Goal: Entertainment & Leisure: Consume media (video, audio)

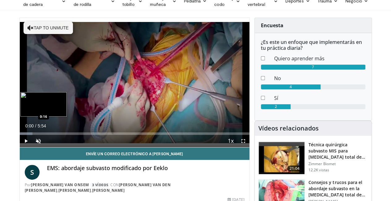
click at [20, 135] on div "Loaded : 5.64% 0:00 0:16" at bounding box center [135, 133] width 230 height 2
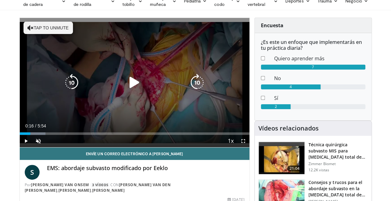
click at [131, 85] on icon "Video Player" at bounding box center [134, 82] width 17 height 17
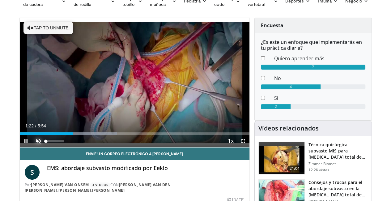
click at [32, 147] on span "Video Player" at bounding box center [38, 141] width 12 height 12
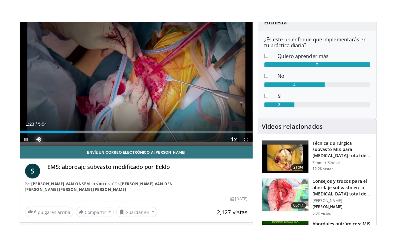
scroll to position [62, 0]
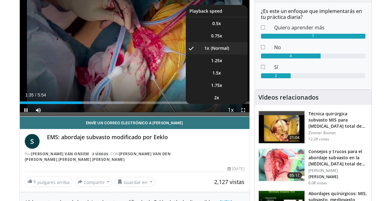
click at [235, 117] on span "Video Player" at bounding box center [231, 110] width 9 height 12
click at [219, 101] on span "2x" at bounding box center [216, 98] width 5 height 6
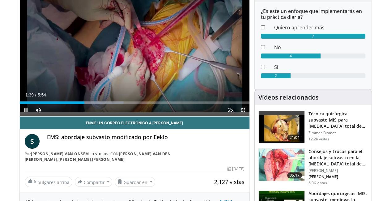
click at [248, 116] on span "Video Player" at bounding box center [243, 110] width 12 height 12
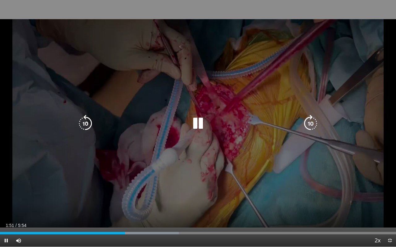
click at [293, 186] on div "10 seconds Tap to unmute" at bounding box center [198, 123] width 396 height 247
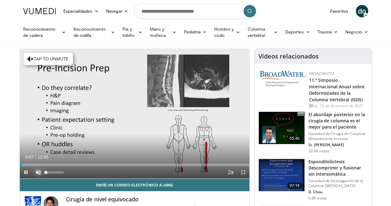
click at [32, 178] on span "Video Player" at bounding box center [38, 172] width 12 height 12
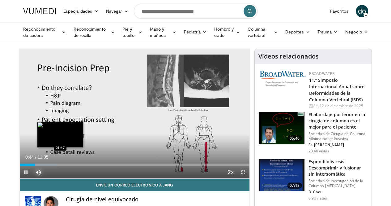
click at [44, 166] on div "Loaded : 16.40% 00:45 01:47" at bounding box center [135, 164] width 230 height 2
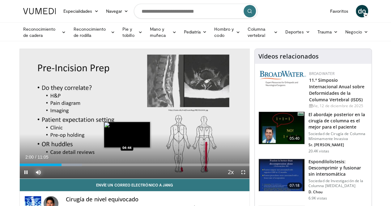
click at [112, 166] on div "Loaded : 27.07% 02:00 04:44" at bounding box center [135, 164] width 230 height 2
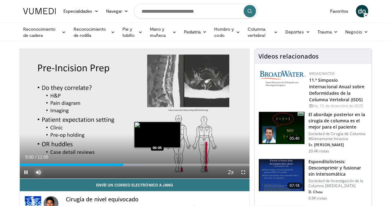
click at [142, 166] on div "Loaded : 54.14% 05:00 06:05" at bounding box center [135, 164] width 230 height 2
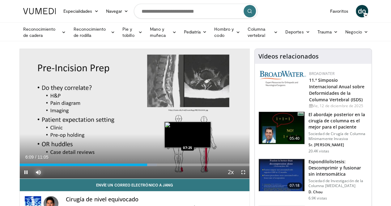
click at [172, 166] on div "Loaded : 59.66% 06:09 07:25" at bounding box center [135, 164] width 230 height 2
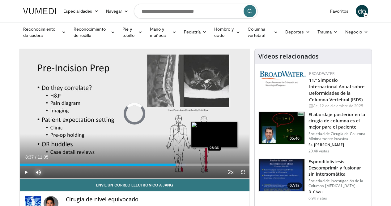
click at [199, 166] on div "Loaded : 72.18% 08:37 08:36" at bounding box center [135, 164] width 230 height 2
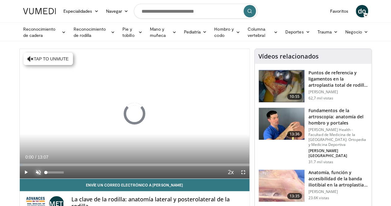
click at [32, 178] on span "Video Player" at bounding box center [38, 172] width 12 height 12
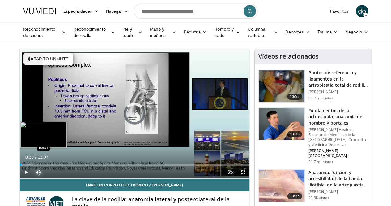
click at [20, 166] on div "Loaded : 5.03% 00:33 00:31" at bounding box center [135, 163] width 230 height 6
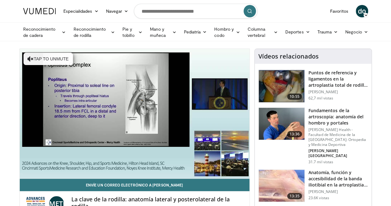
click at [40, 175] on div "10 seconds Tap to unmute" at bounding box center [135, 113] width 230 height 129
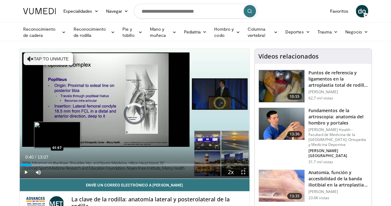
click at [41, 166] on div "Loaded : 13.85% 00:40 01:57" at bounding box center [135, 164] width 230 height 2
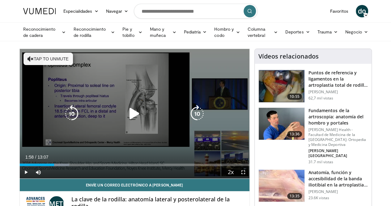
click at [128, 121] on icon "Video Player" at bounding box center [134, 113] width 17 height 17
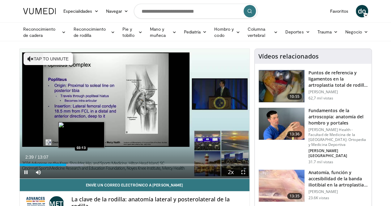
click at [66, 166] on div "Progress Bar" at bounding box center [70, 164] width 26 height 2
click at [76, 166] on div "Loaded : 29.24% 03:18 03:42" at bounding box center [135, 164] width 230 height 2
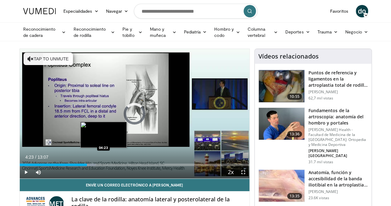
click at [88, 166] on div "Loaded : 33.05% 03:50 04:23" at bounding box center [135, 164] width 230 height 2
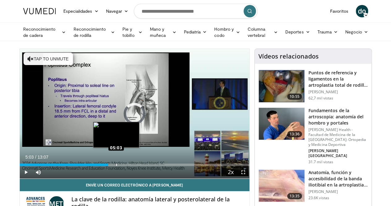
click at [101, 166] on div "Loaded : 0.00% 04:29 05:03" at bounding box center [135, 164] width 230 height 2
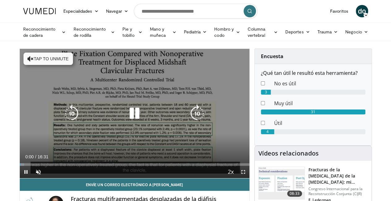
click at [128, 119] on icon "Video Player" at bounding box center [134, 113] width 17 height 17
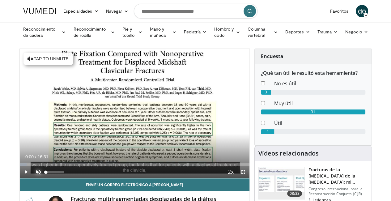
click at [32, 178] on span "Video Player" at bounding box center [38, 172] width 12 height 12
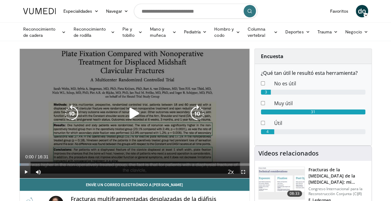
click at [126, 121] on icon "Video Player" at bounding box center [134, 113] width 17 height 17
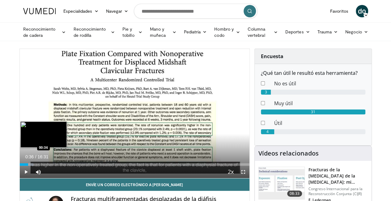
click at [20, 166] on div "Progress Bar" at bounding box center [27, 164] width 14 height 2
click at [23, 166] on div "Progress Bar" at bounding box center [33, 164] width 20 height 2
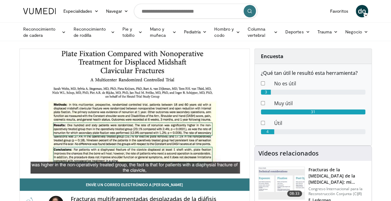
click at [90, 175] on video-js "**********" at bounding box center [135, 114] width 230 height 130
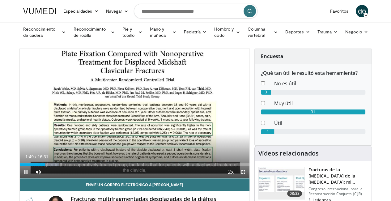
click at [91, 178] on div "Current Time 1:49 / Duration 16:31 Pause Skip Backward Skip Forward Mute 12% Lo…" at bounding box center [135, 172] width 230 height 12
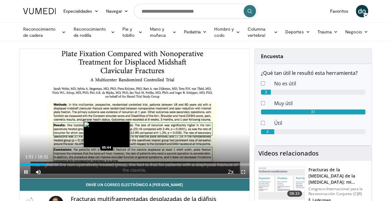
click at [91, 166] on div "Loaded : 17.14% 01:51 05:44" at bounding box center [135, 164] width 230 height 2
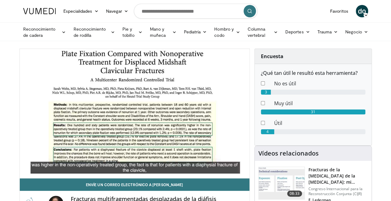
click at [146, 176] on video-js "**********" at bounding box center [135, 114] width 230 height 130
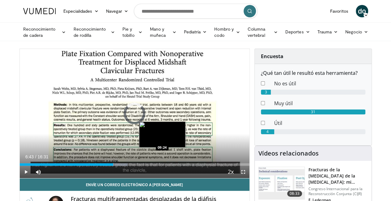
click at [147, 166] on div "Loaded : 46.98% 06:43 09:24" at bounding box center [135, 164] width 230 height 2
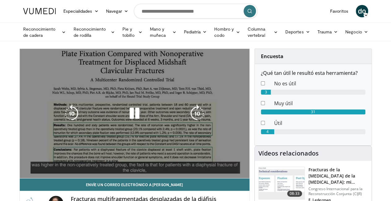
click at [166, 175] on video-js "**********" at bounding box center [135, 114] width 230 height 130
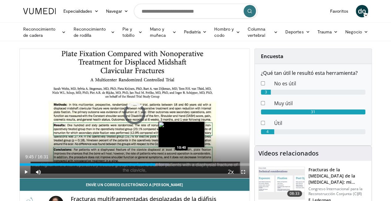
click at [166, 166] on div "Loaded : 65.00% 09:45 10:40" at bounding box center [135, 164] width 230 height 2
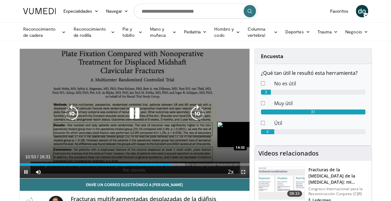
click at [246, 178] on span "Video Player" at bounding box center [243, 172] width 12 height 12
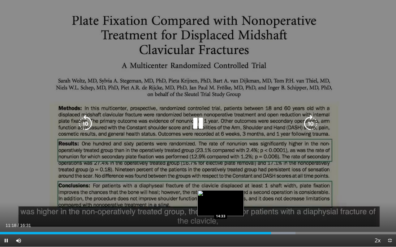
click at [199, 129] on icon "Video Player" at bounding box center [197, 123] width 17 height 17
click at [197, 129] on icon "Video Player" at bounding box center [197, 123] width 17 height 17
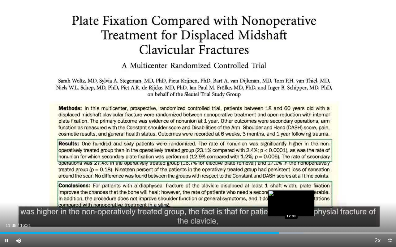
click at [291, 201] on div "Progress Bar" at bounding box center [284, 233] width 38 height 2
click at [299, 201] on div "Loaded : 80.00% 12:28 12:28" at bounding box center [198, 233] width 396 height 2
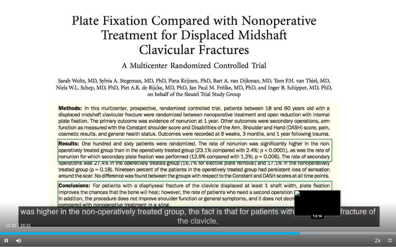
click at [317, 201] on div "Loaded : 81.67% 12:31 13:14" at bounding box center [198, 232] width 396 height 6
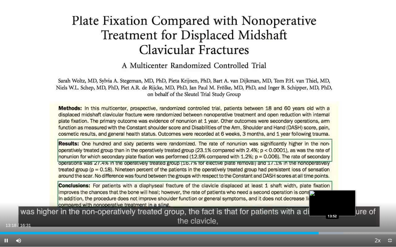
click at [332, 201] on div "Loaded : 86.71% 13:18 13:52" at bounding box center [198, 233] width 396 height 2
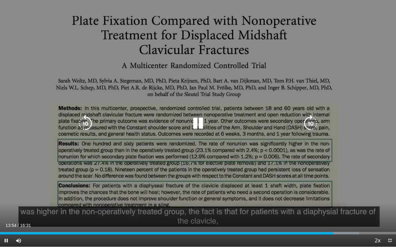
click at [342, 201] on div "10 seconds Tap to unmute" at bounding box center [198, 123] width 396 height 247
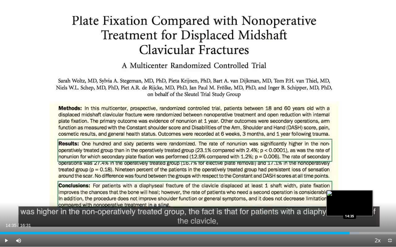
click at [349, 201] on div "Loaded : 90.74% 14:35 14:35" at bounding box center [198, 233] width 396 height 2
click at [355, 201] on div "Progress Bar" at bounding box center [356, 233] width 37 height 2
click at [360, 201] on div "Loaded : 95.79% 14:48 15:01" at bounding box center [198, 233] width 396 height 2
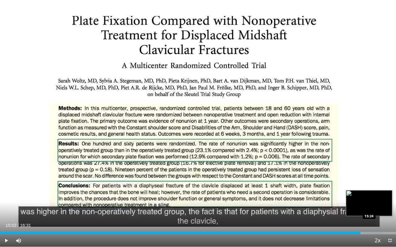
click at [369, 201] on div "Progress Bar" at bounding box center [369, 233] width 1 height 2
click at [379, 201] on div "Loaded : 99.82% 15:48 15:48" at bounding box center [198, 233] width 396 height 2
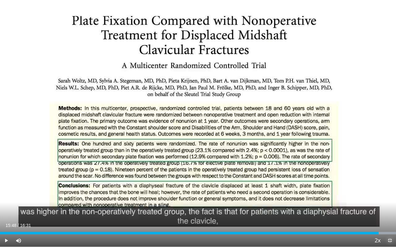
click at [386, 201] on span "Video Player" at bounding box center [390, 241] width 12 height 12
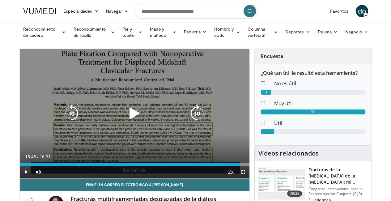
click at [129, 119] on icon "Video Player" at bounding box center [134, 113] width 17 height 17
